Goal: Information Seeking & Learning: Check status

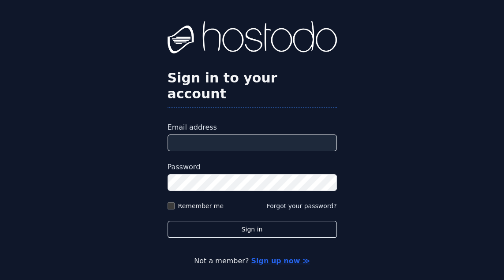
click at [253, 149] on input "Email address" at bounding box center [251, 142] width 169 height 17
click at [202, 148] on input "Email address" at bounding box center [251, 142] width 169 height 17
click at [188, 151] on input "Email address" at bounding box center [251, 142] width 169 height 17
type input "**********"
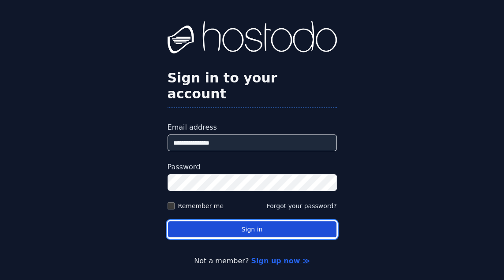
click at [224, 238] on button "Sign in" at bounding box center [251, 229] width 169 height 17
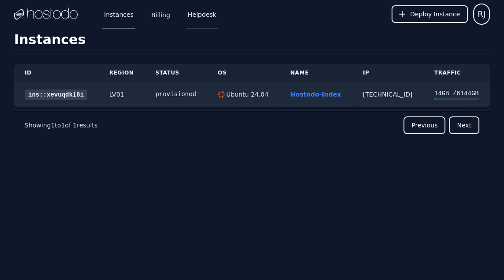
click at [189, 19] on link "Helpdesk" at bounding box center [202, 14] width 32 height 29
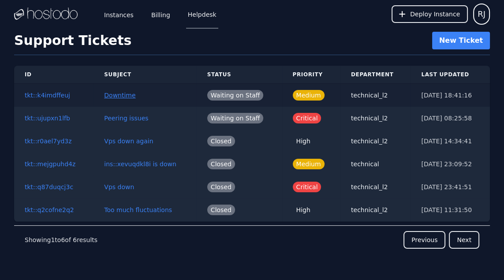
click at [123, 96] on button "Downtime" at bounding box center [119, 95] width 31 height 9
click at [125, 117] on button "Peering issues" at bounding box center [126, 118] width 44 height 9
